Goal: Navigation & Orientation: Go to known website

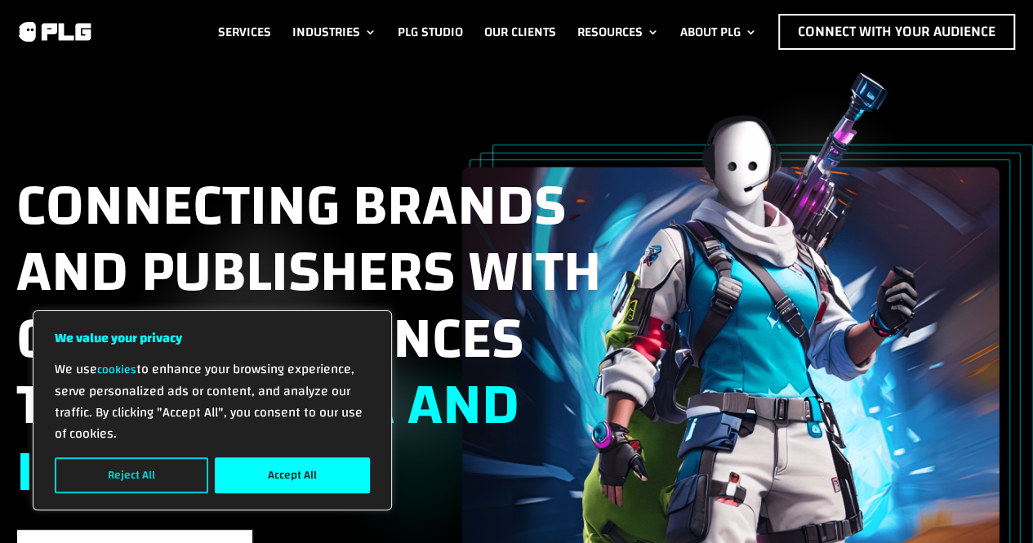
click at [103, 467] on button "Reject All" at bounding box center [132, 475] width 154 height 36
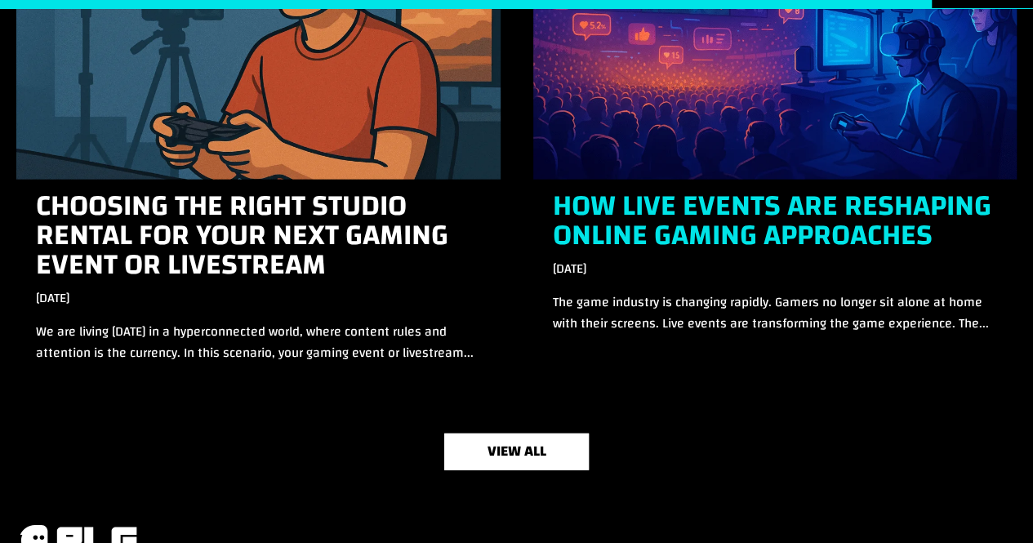
scroll to position [5042, 0]
